Goal: Transaction & Acquisition: Purchase product/service

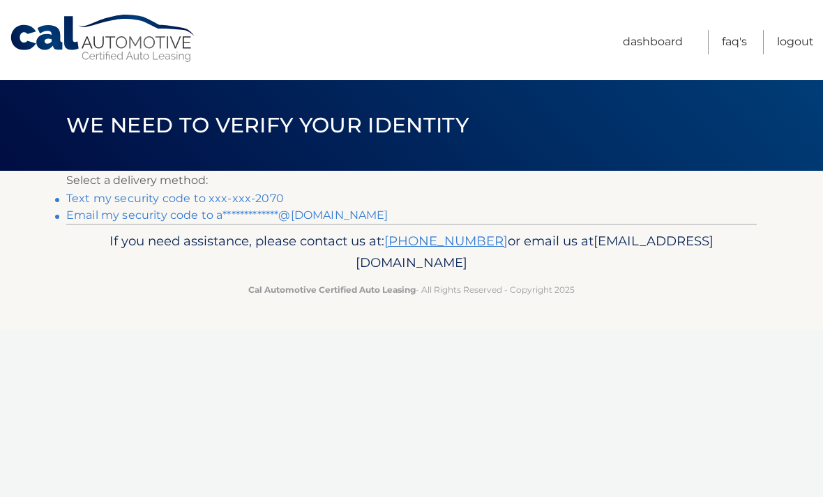
click at [129, 196] on link "Text my security code to xxx-xxx-2070" at bounding box center [175, 198] width 218 height 13
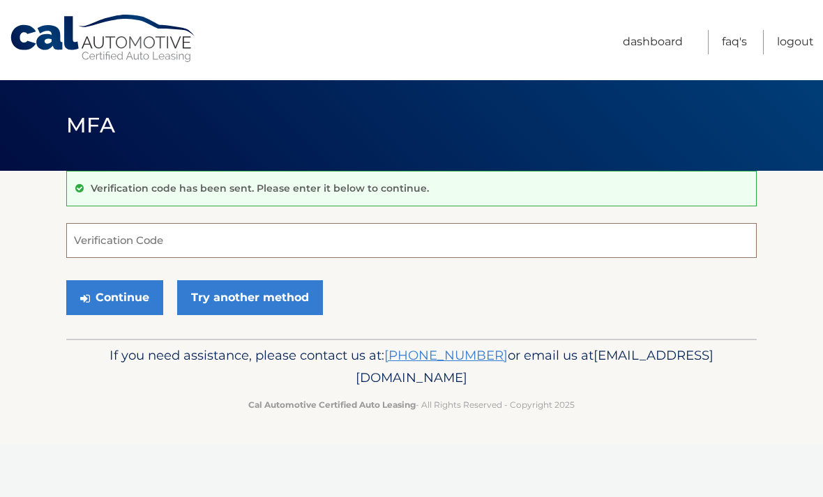
click at [139, 234] on input "Verification Code" at bounding box center [411, 240] width 690 height 35
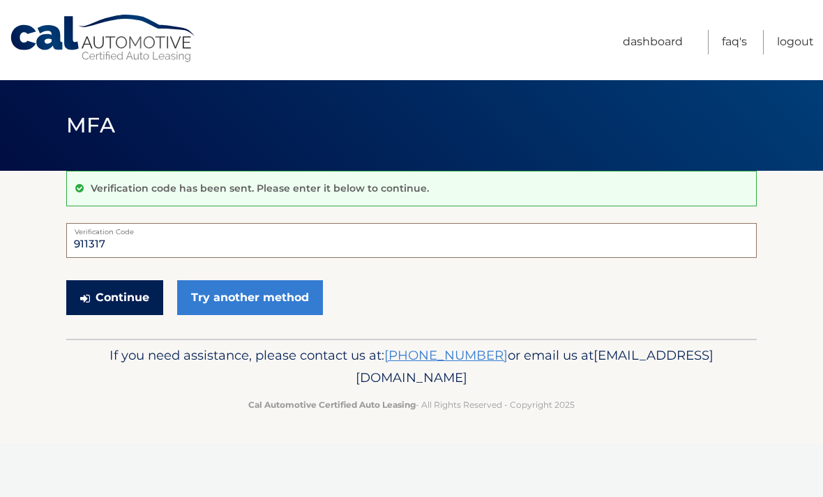
type input "911317"
click at [106, 298] on button "Continue" at bounding box center [114, 297] width 97 height 35
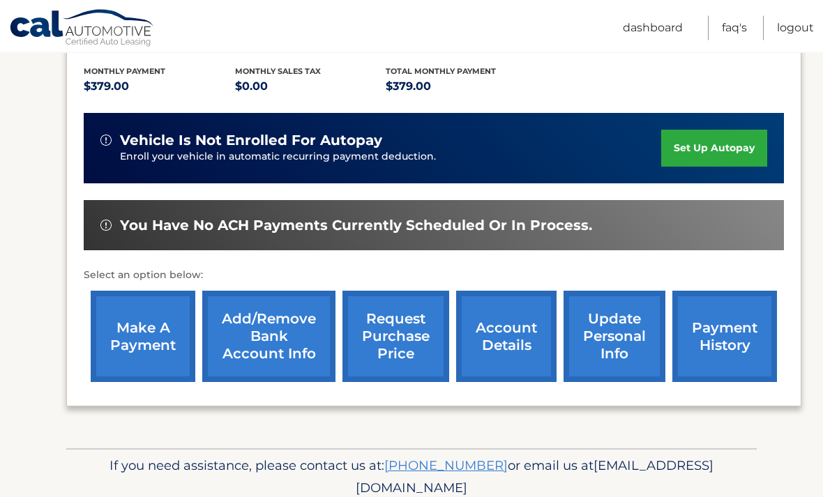
scroll to position [300, 0]
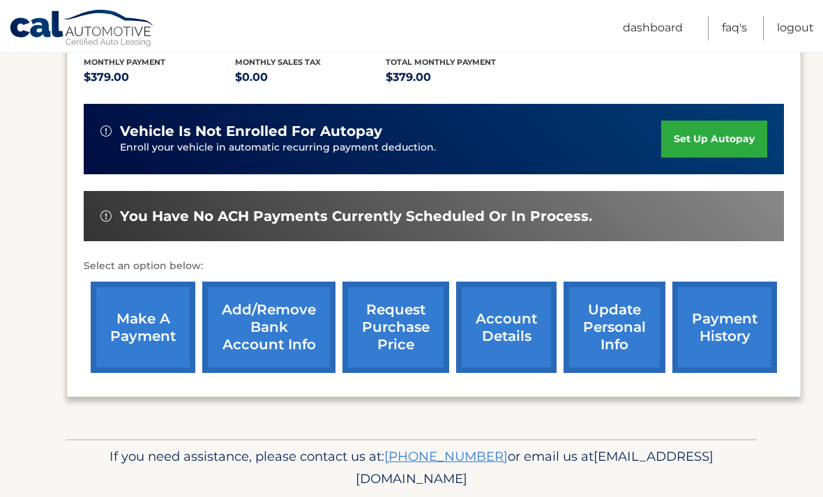
click at [132, 340] on link "make a payment" at bounding box center [143, 327] width 105 height 91
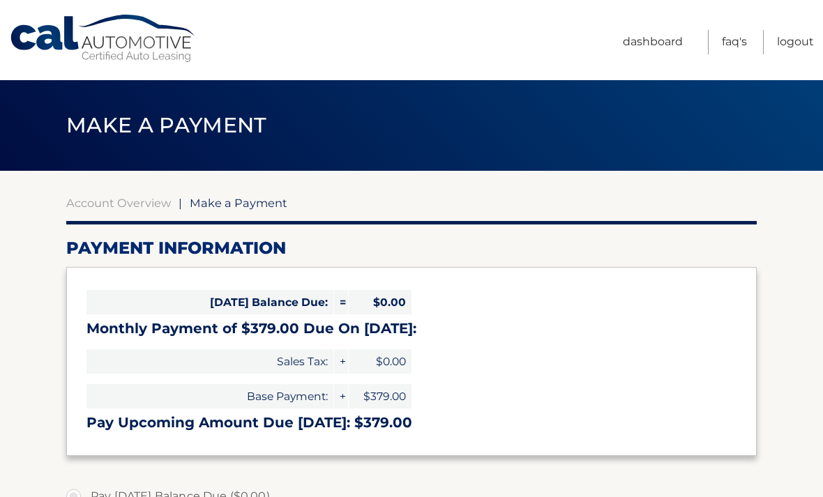
select select "OWM2NDYyNTMtNTE4OC00NDk2LWI2NzEtMTY5ZGM3MjdkYTMw"
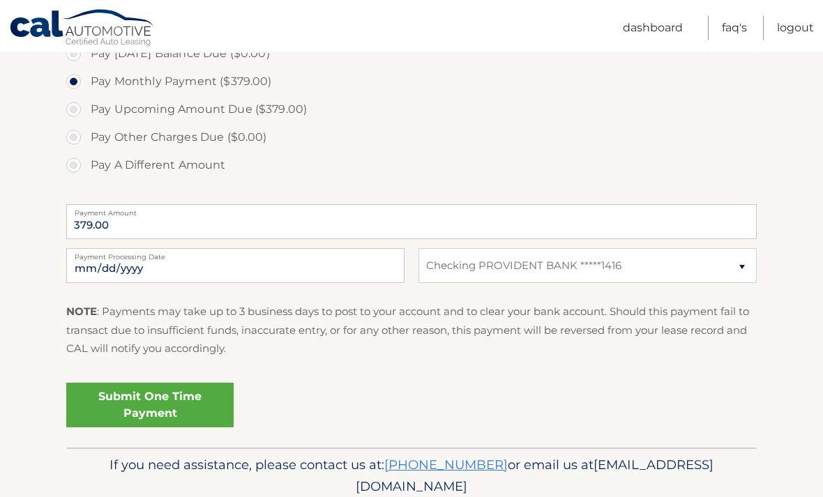
scroll to position [451, 0]
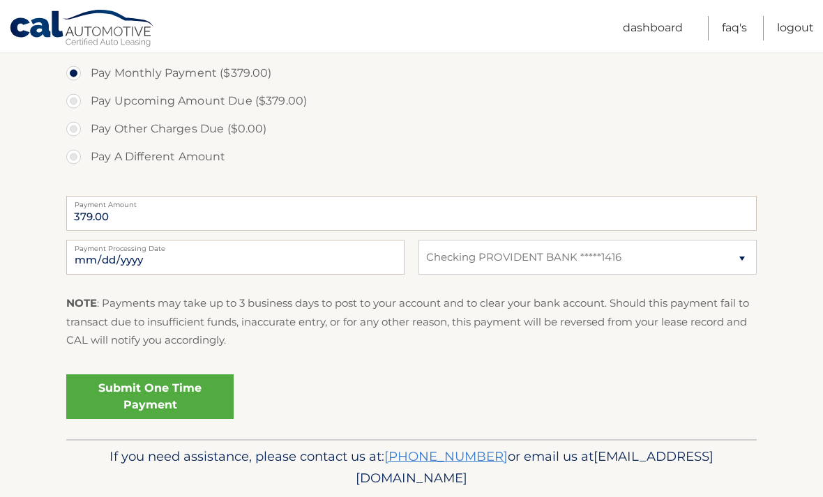
click at [132, 389] on link "Submit One Time Payment" at bounding box center [149, 396] width 167 height 45
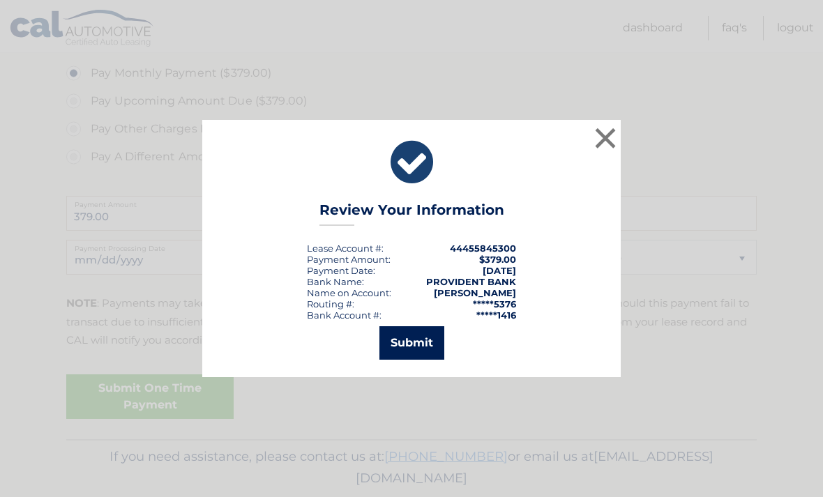
click at [416, 360] on button "Submit" at bounding box center [411, 342] width 65 height 33
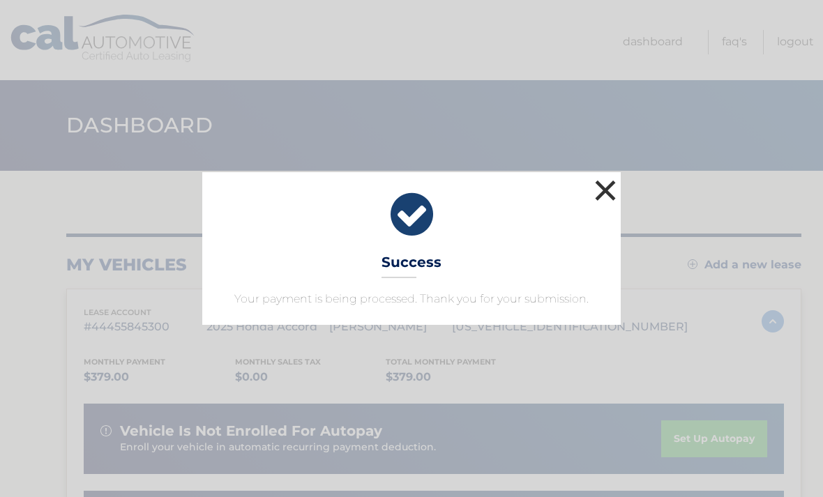
click at [592, 199] on button "×" at bounding box center [605, 190] width 28 height 28
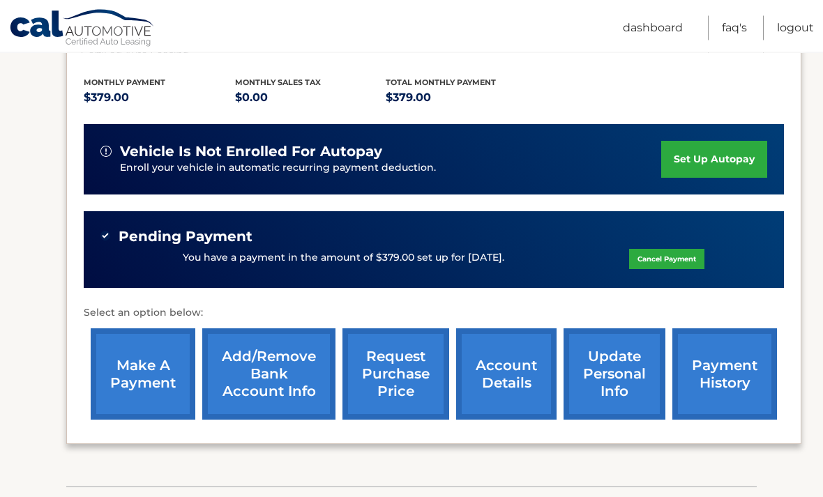
scroll to position [326, 0]
